Goal: Transaction & Acquisition: Purchase product/service

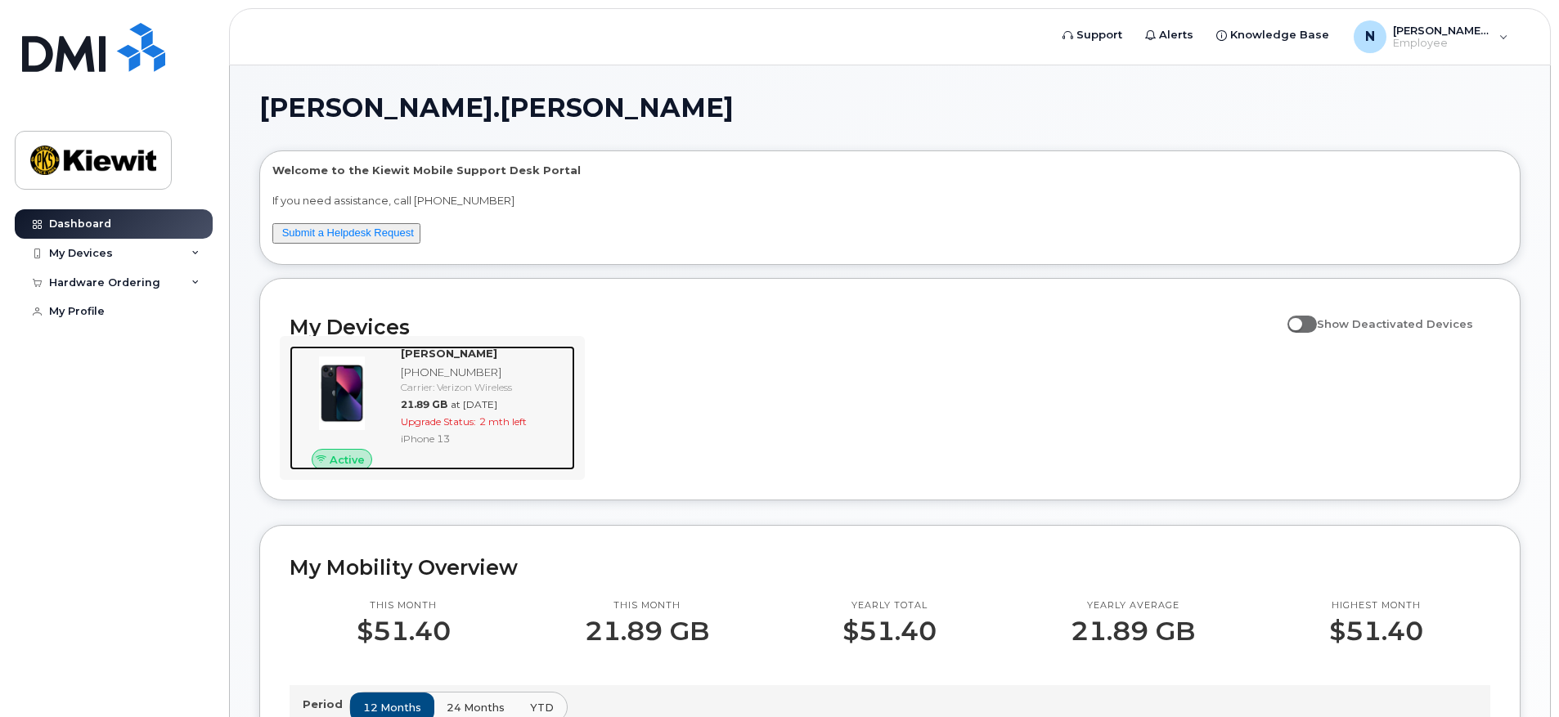
drag, startPoint x: 528, startPoint y: 446, endPoint x: 519, endPoint y: 442, distance: 9.9
click at [528, 446] on div "iPhone 13" at bounding box center [485, 439] width 168 height 14
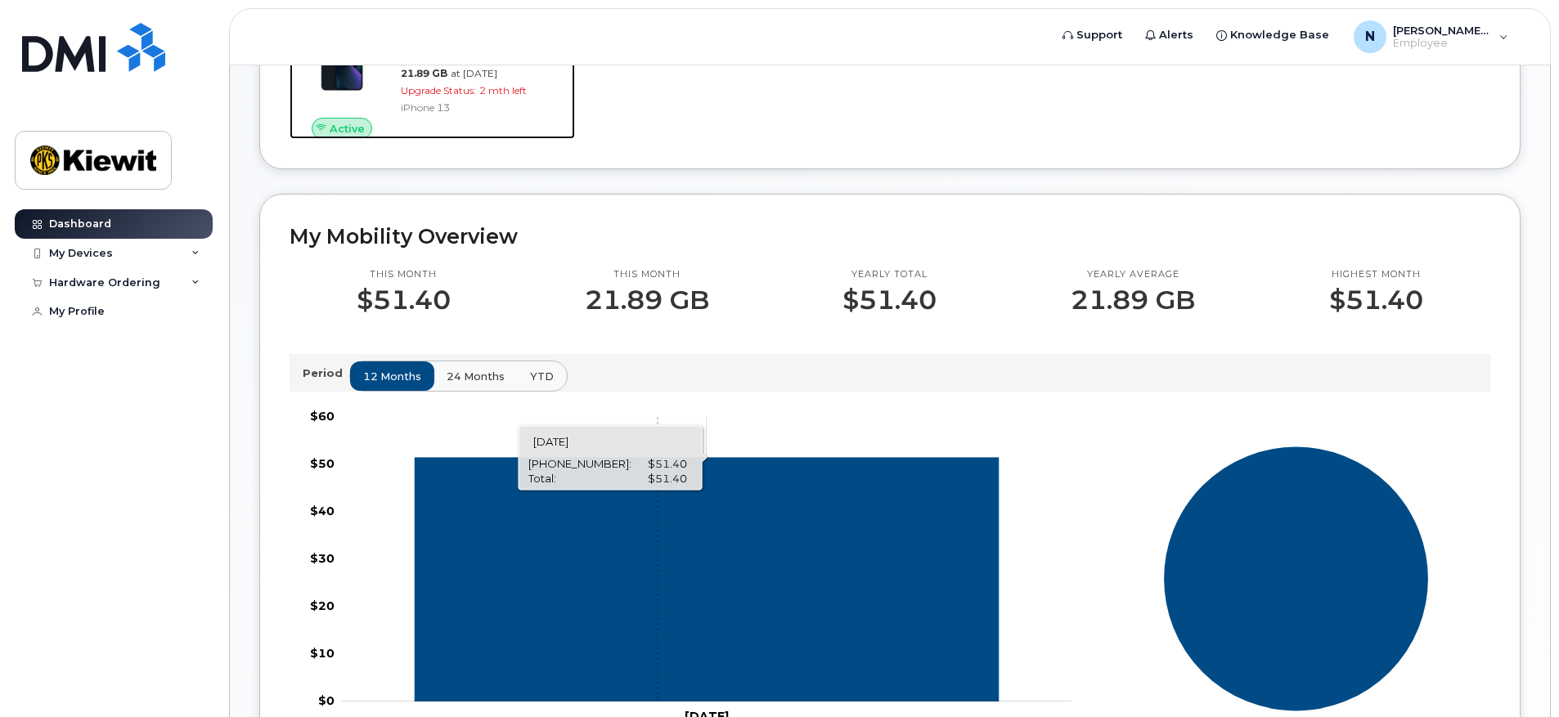
scroll to position [573, 0]
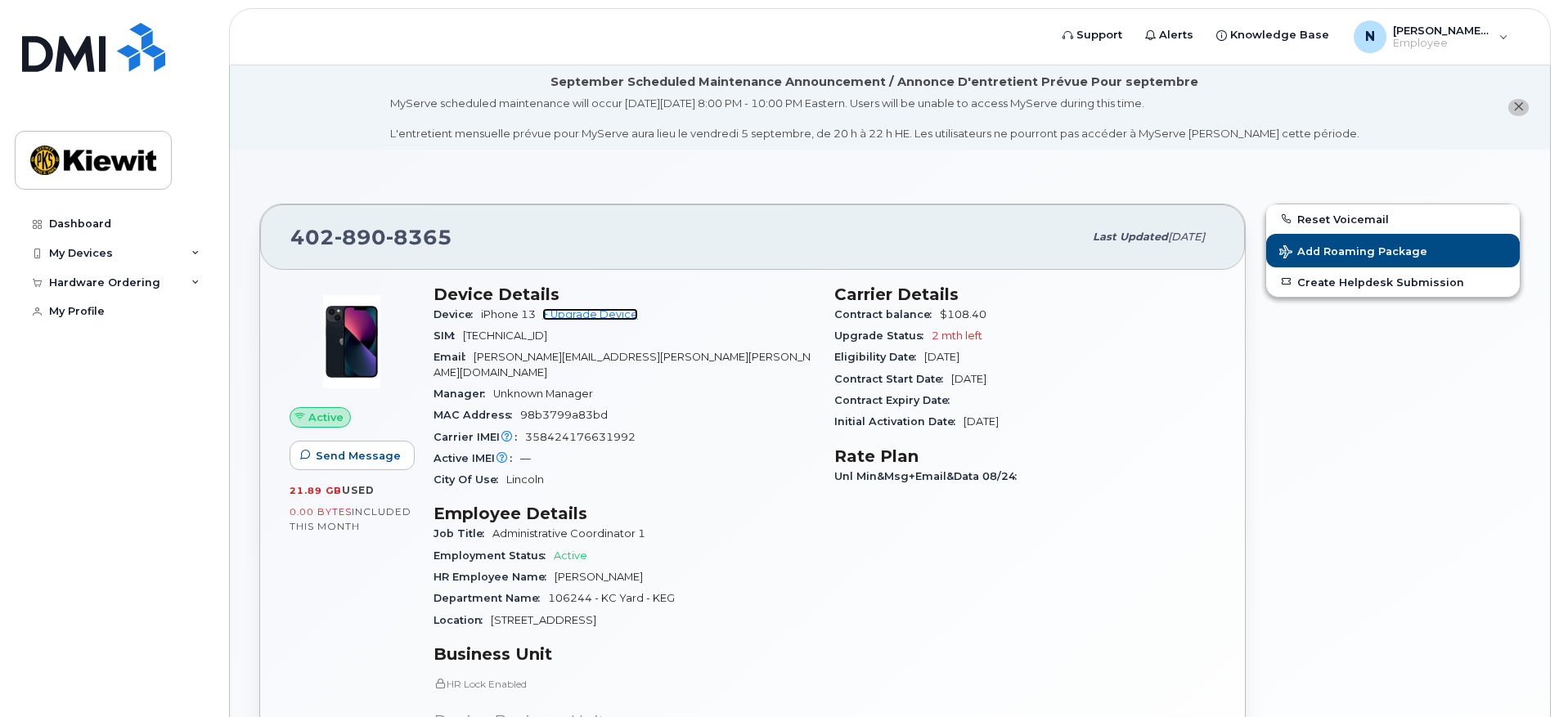
click at [587, 312] on link "+ Upgrade Device" at bounding box center [590, 314] width 96 height 12
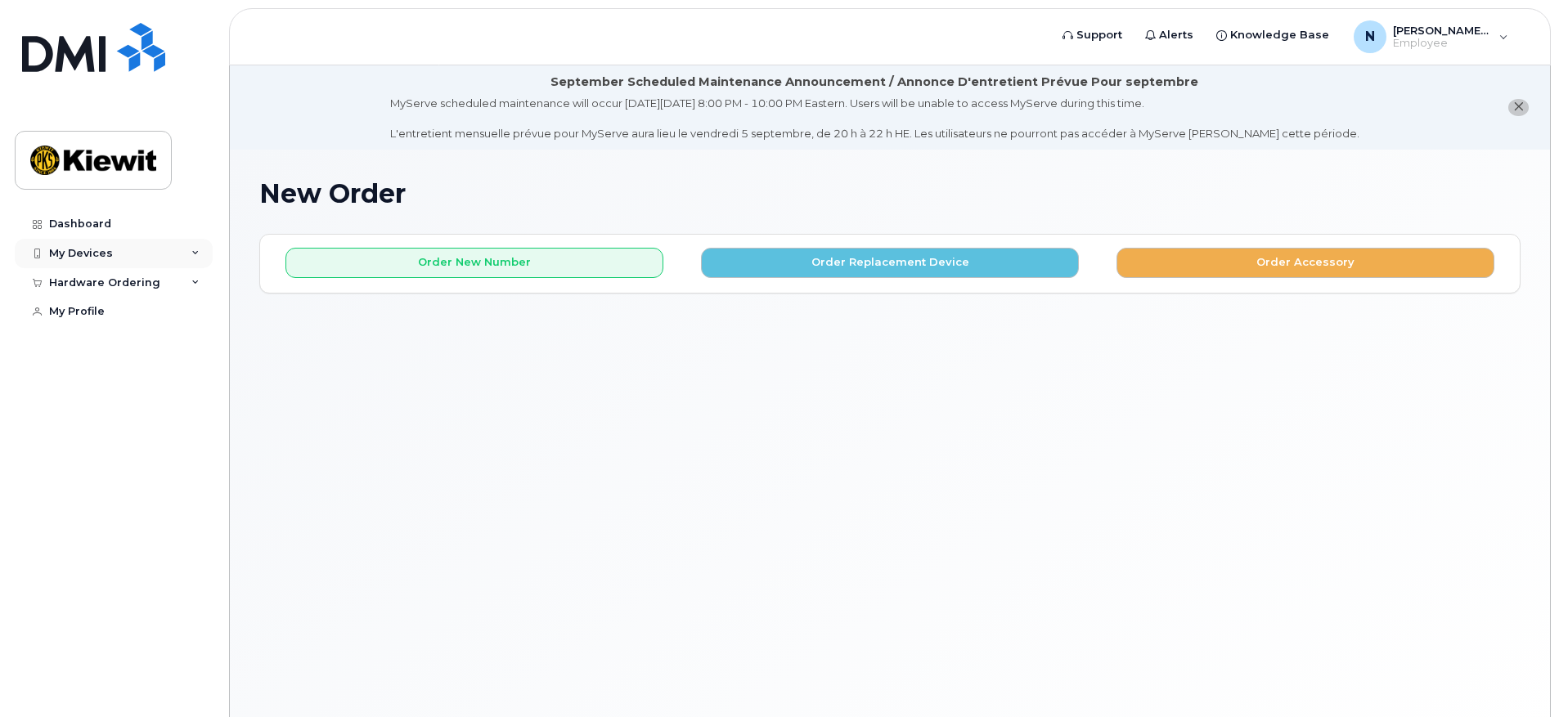
click at [88, 252] on div "My Devices" at bounding box center [81, 253] width 64 height 13
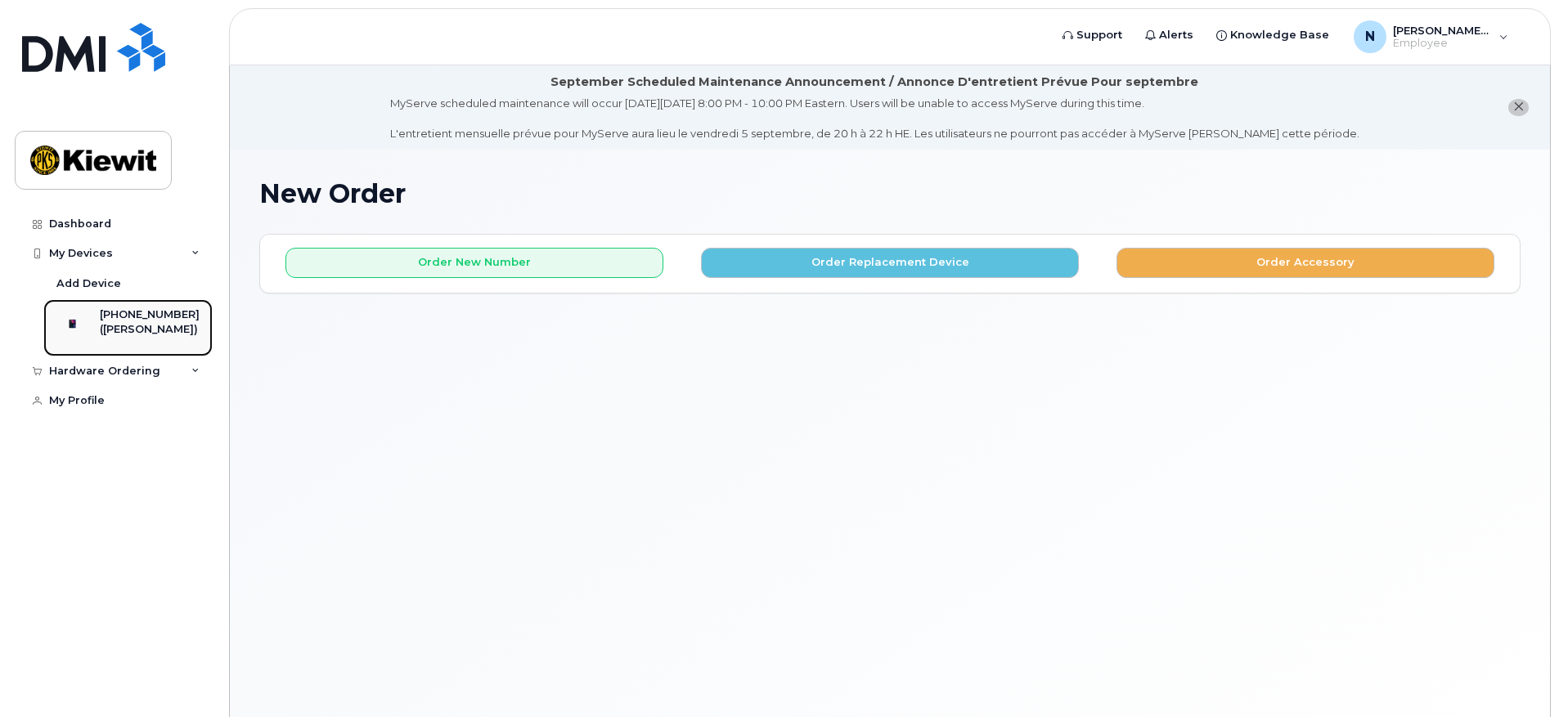
click at [143, 337] on div "([PERSON_NAME])" at bounding box center [150, 329] width 100 height 15
